Goal: Find specific page/section: Find specific page/section

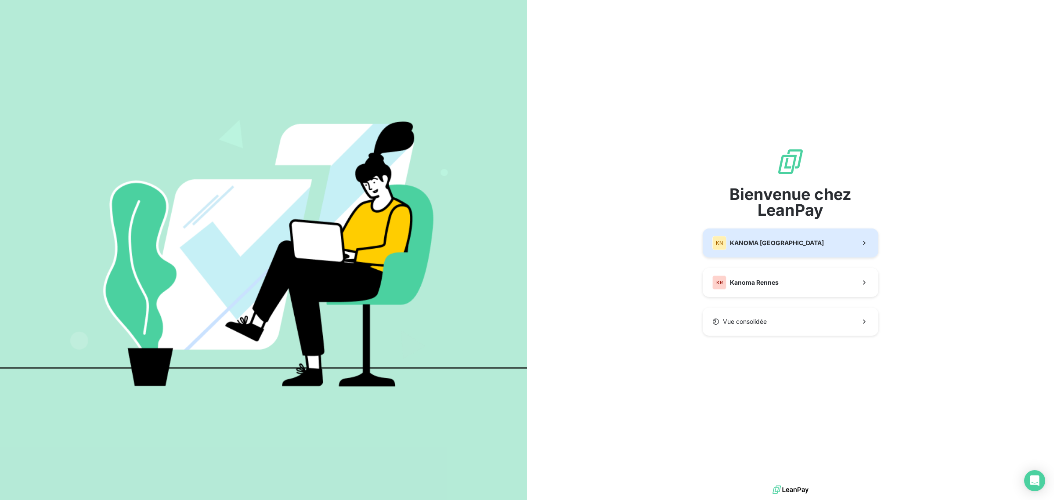
click at [746, 253] on button "KN KANOMA [GEOGRAPHIC_DATA]" at bounding box center [791, 242] width 176 height 29
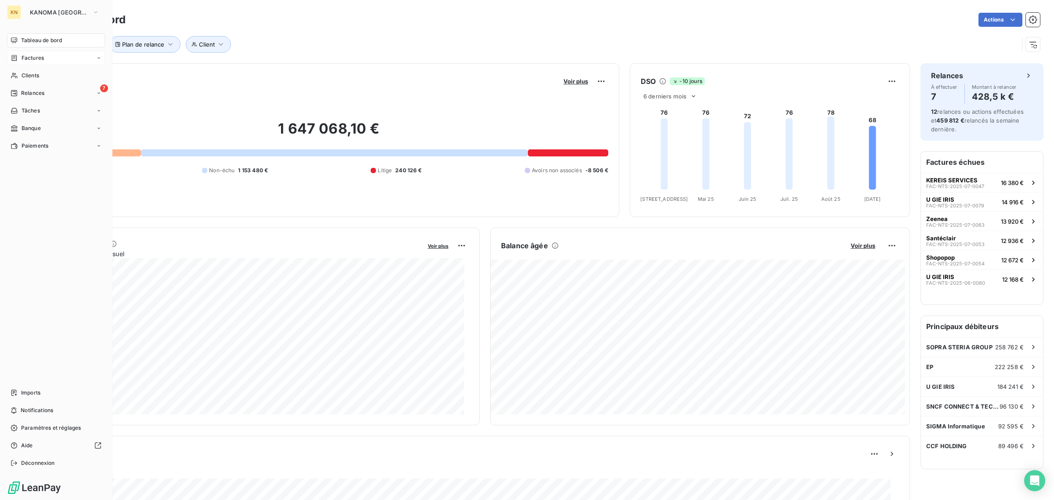
click at [36, 58] on span "Factures" at bounding box center [33, 58] width 22 height 8
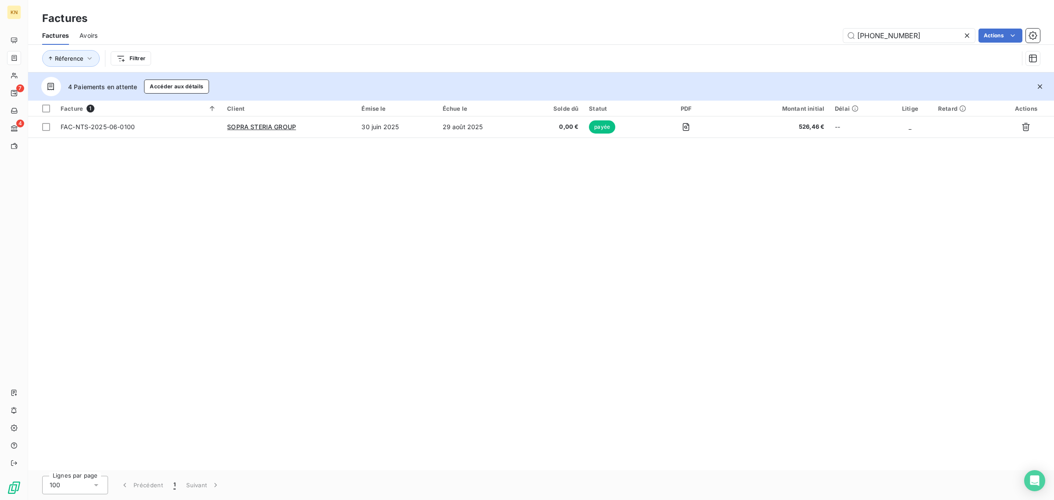
drag, startPoint x: 907, startPoint y: 31, endPoint x: 704, endPoint y: 31, distance: 202.9
click at [704, 31] on div "[PHONE_NUMBER] Actions" at bounding box center [574, 36] width 932 height 14
drag, startPoint x: 901, startPoint y: 27, endPoint x: 785, endPoint y: 39, distance: 116.5
click at [697, 34] on div "Factures Avoirs 06-0096 Actions" at bounding box center [541, 35] width 1026 height 18
drag, startPoint x: 884, startPoint y: 36, endPoint x: 737, endPoint y: 40, distance: 147.7
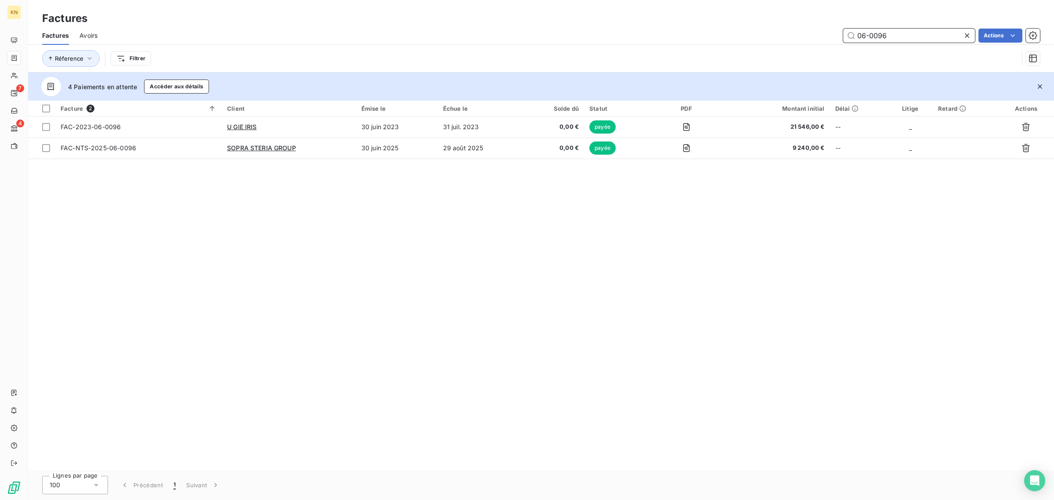
click at [737, 40] on div "06-0096 Actions" at bounding box center [574, 36] width 932 height 14
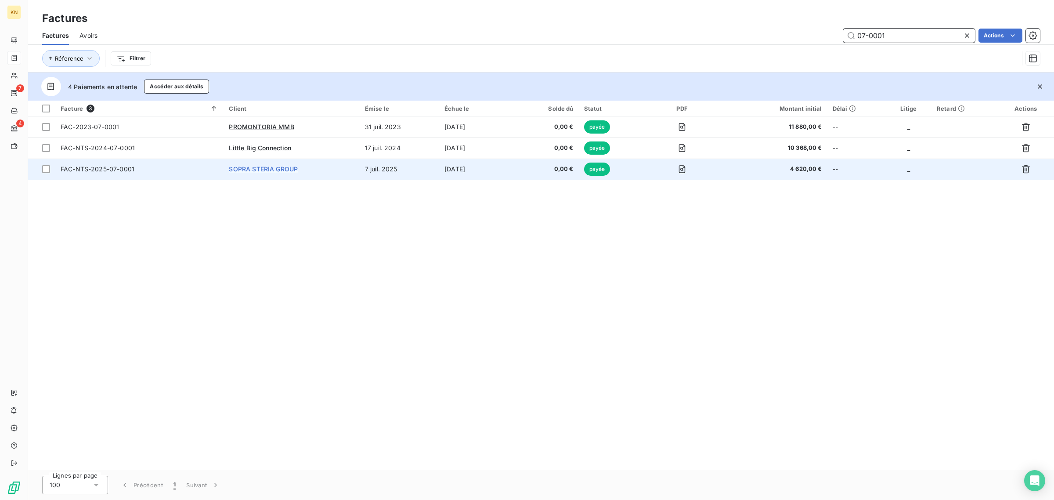
type input "07-0001"
click at [250, 172] on span "SOPRA STERIA GROUP" at bounding box center [263, 168] width 69 height 7
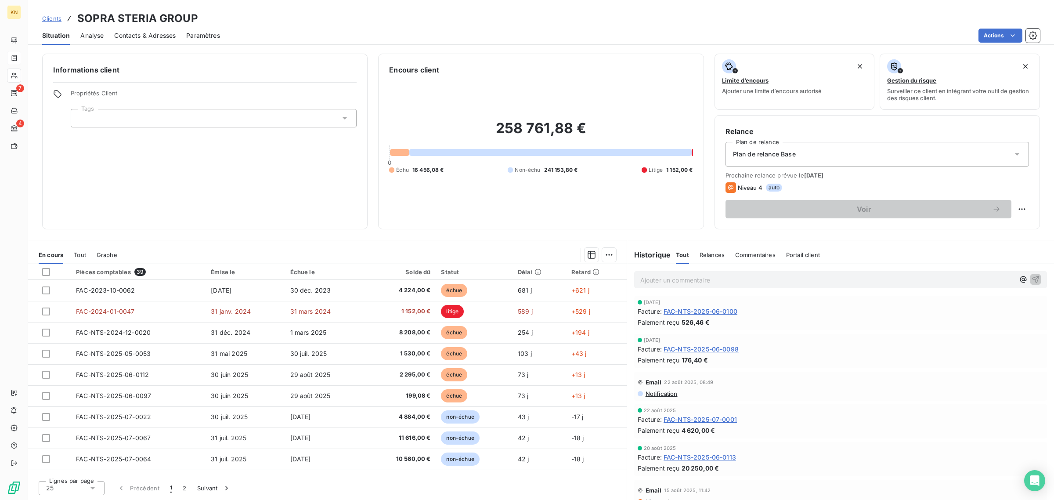
scroll to position [110, 0]
click at [734, 414] on span "FAC-NTS-2025-07-0001" at bounding box center [700, 418] width 73 height 9
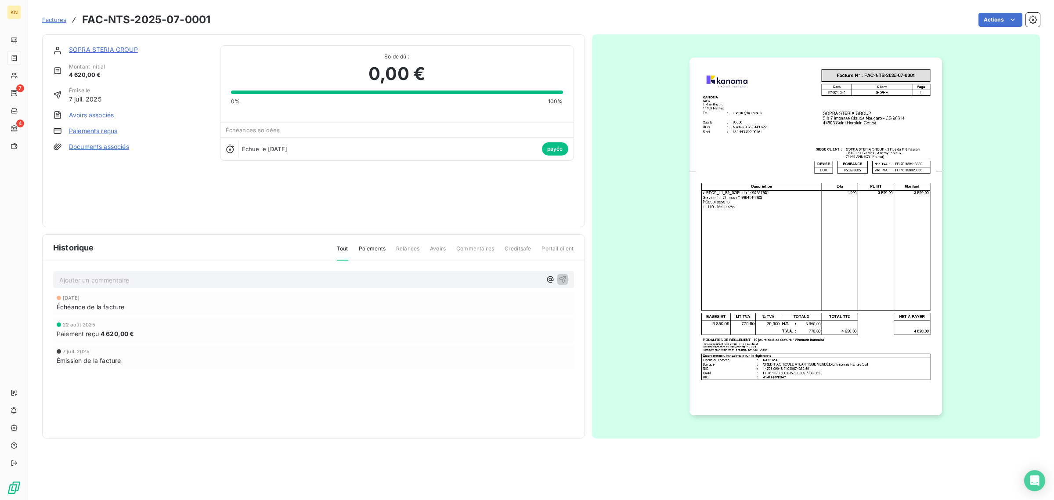
click at [798, 275] on img "button" at bounding box center [816, 237] width 253 height 358
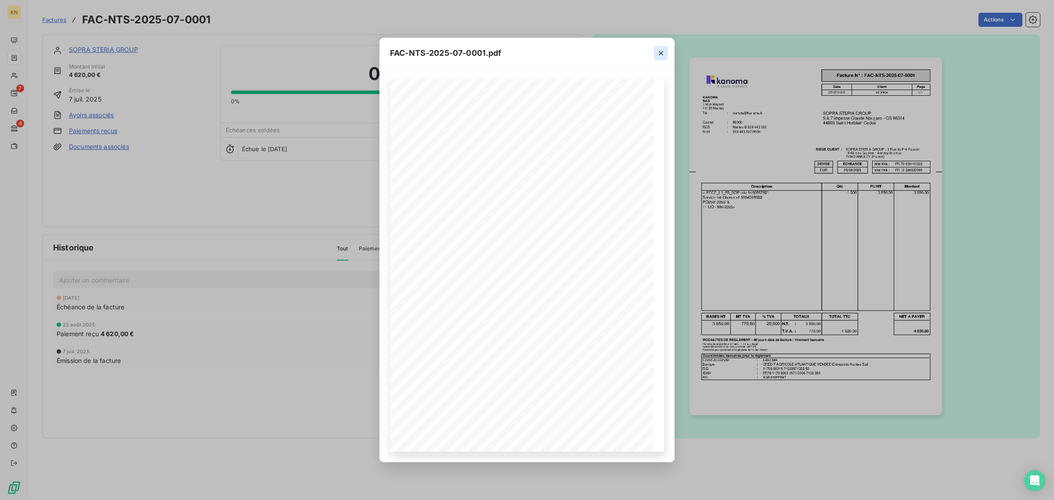
click at [662, 51] on icon "button" at bounding box center [661, 53] width 9 height 9
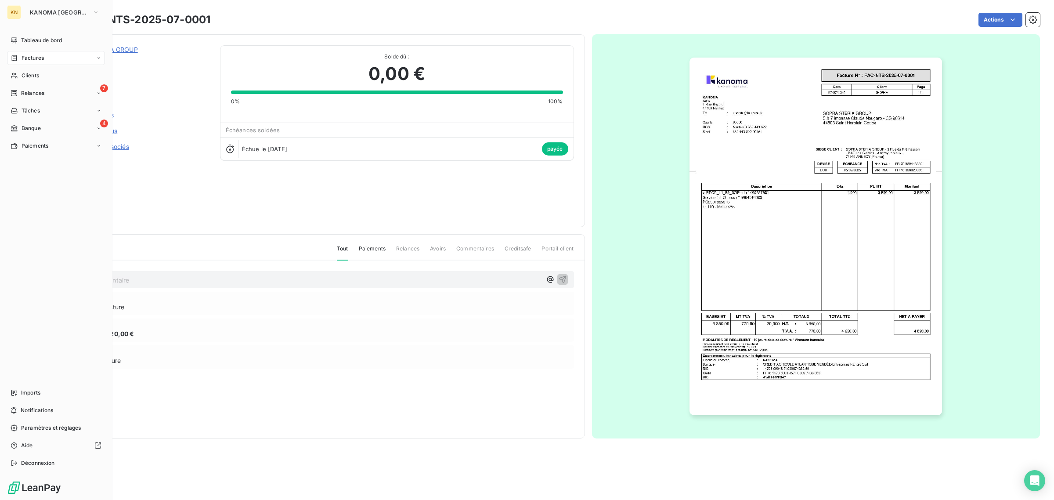
click at [28, 58] on span "Factures" at bounding box center [33, 58] width 22 height 8
click at [27, 57] on span "Factures" at bounding box center [33, 58] width 22 height 8
click at [29, 72] on span "Factures" at bounding box center [32, 76] width 22 height 8
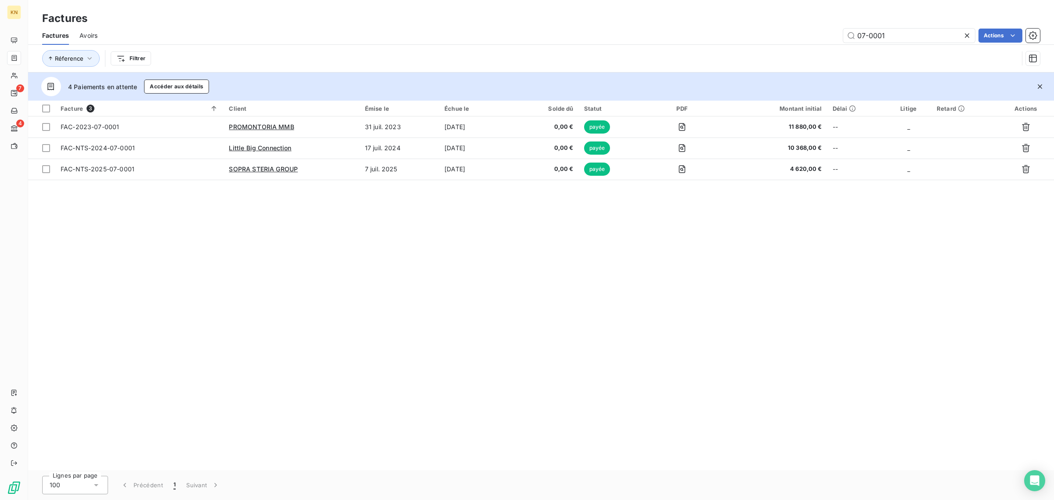
drag, startPoint x: 900, startPoint y: 38, endPoint x: 740, endPoint y: 51, distance: 160.0
click at [741, 51] on div "Factures Avoirs 07-0001 Actions Réference Filtrer" at bounding box center [541, 49] width 1026 height 46
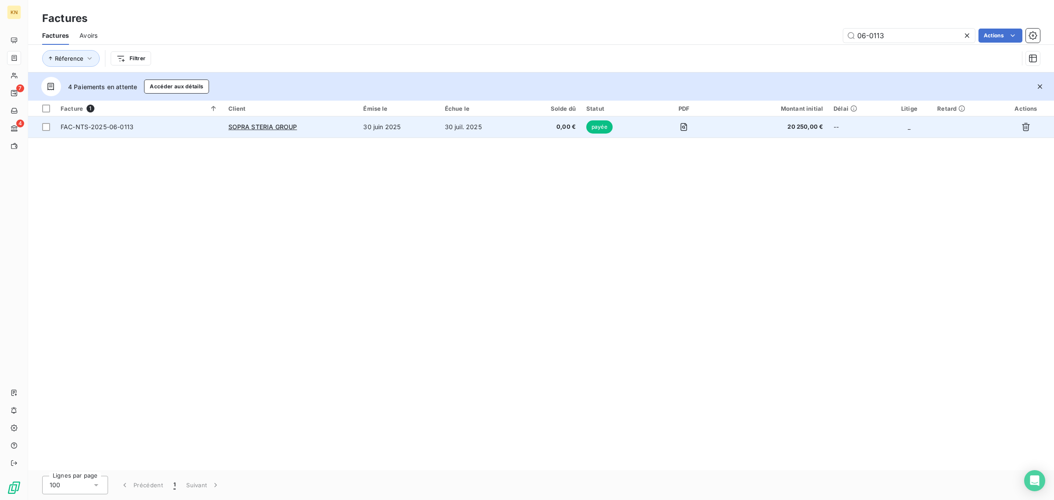
type input "06-0113"
click at [401, 126] on td "30 juin 2025" at bounding box center [398, 126] width 81 height 21
